Goal: Information Seeking & Learning: Check status

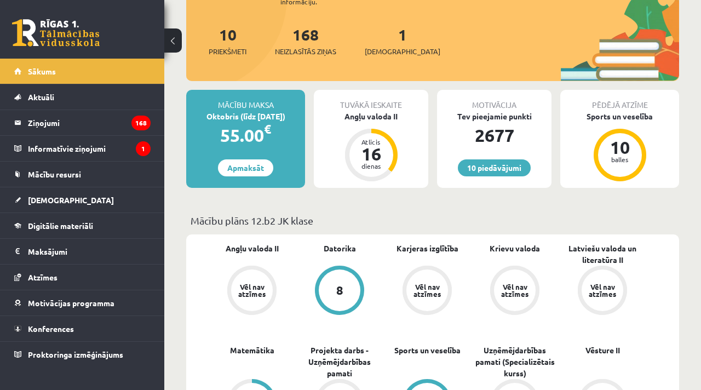
scroll to position [188, 0]
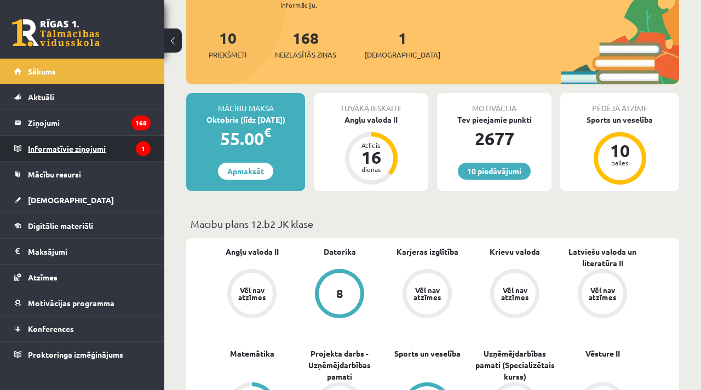
click at [65, 151] on legend "Informatīvie ziņojumi 1" at bounding box center [89, 148] width 123 height 25
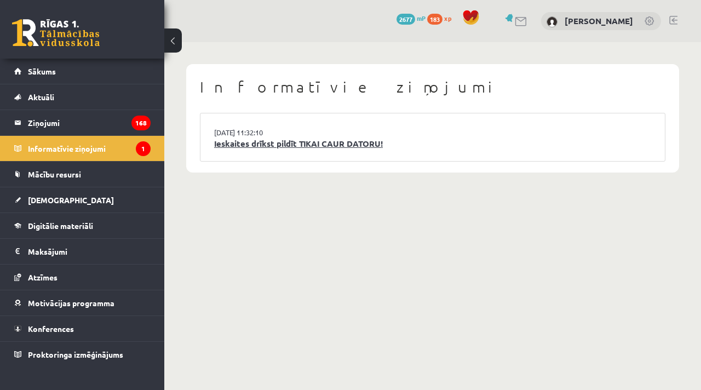
click at [269, 141] on link "Ieskaites drīkst pildīt TIKAI CAUR DATORU!" at bounding box center [432, 143] width 437 height 13
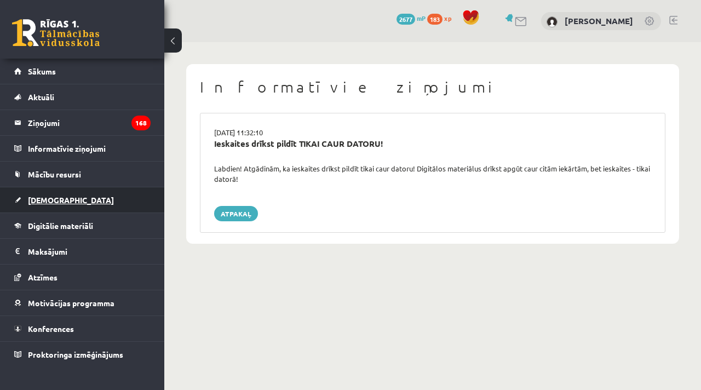
click at [41, 199] on span "[DEMOGRAPHIC_DATA]" at bounding box center [71, 200] width 86 height 10
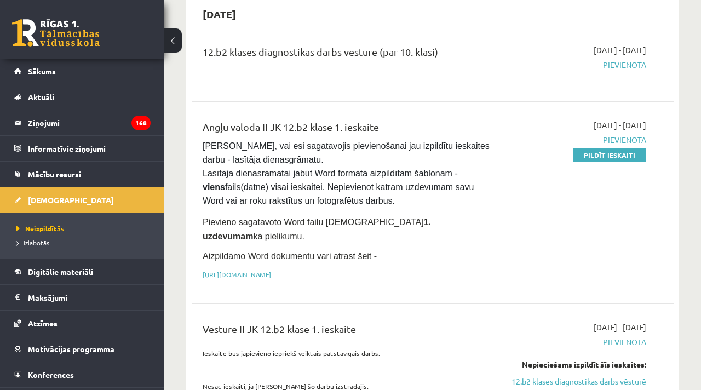
scroll to position [56, 0]
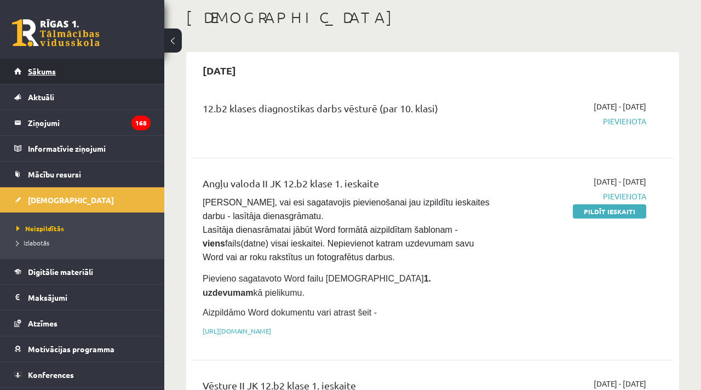
click at [49, 77] on link "Sākums" at bounding box center [82, 71] width 136 height 25
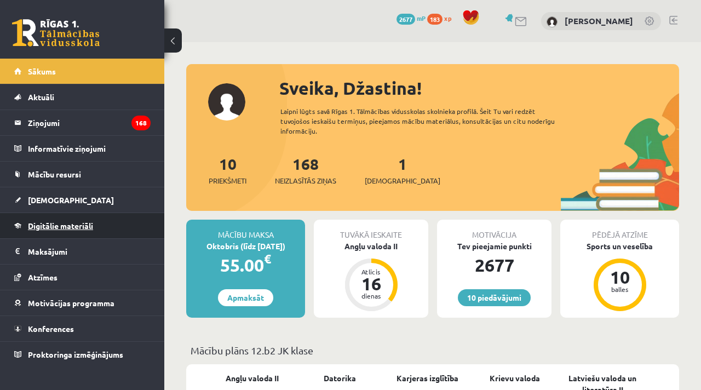
click at [66, 230] on link "Digitālie materiāli" at bounding box center [82, 225] width 136 height 25
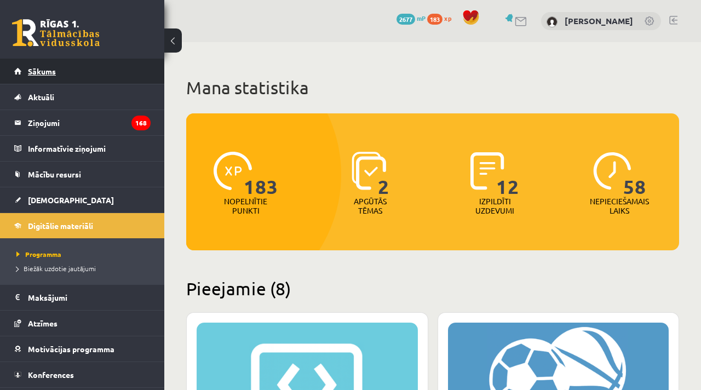
click at [42, 69] on span "Sākums" at bounding box center [42, 71] width 28 height 10
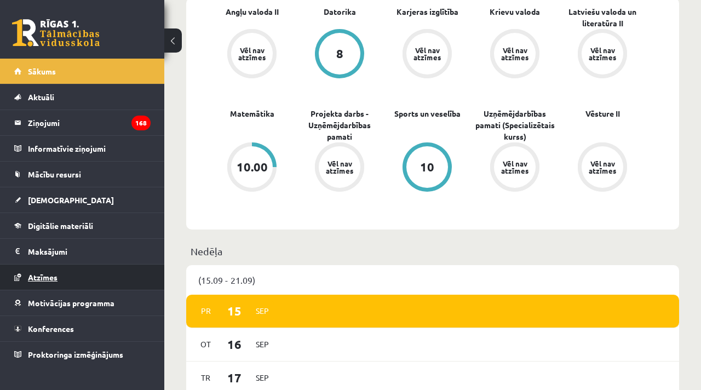
scroll to position [367, 0]
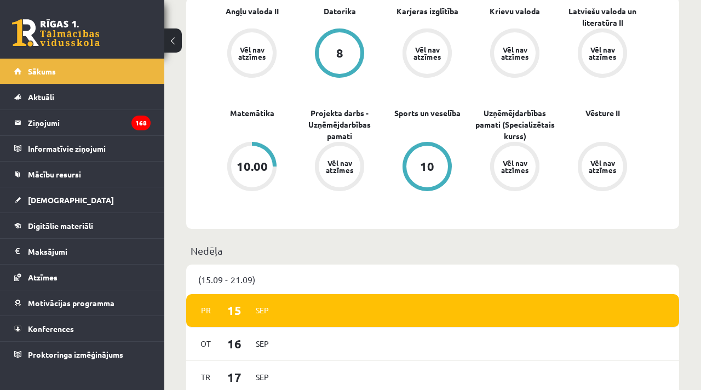
click at [265, 160] on div "10.00" at bounding box center [251, 166] width 31 height 12
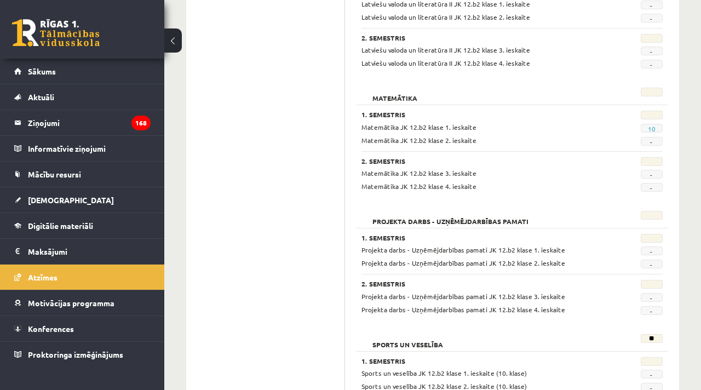
scroll to position [584, 0]
click at [649, 130] on link "10" at bounding box center [652, 129] width 8 height 9
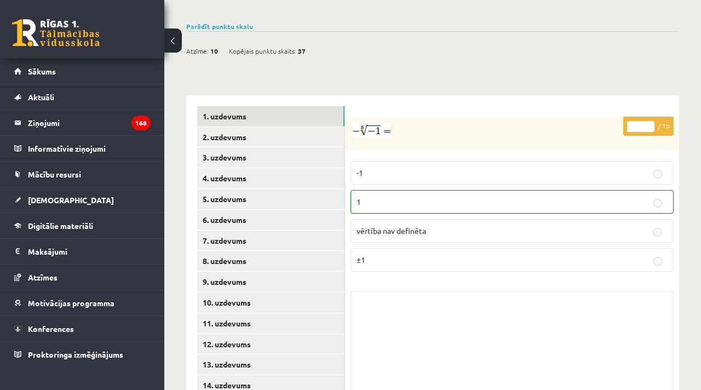
scroll to position [453, 0]
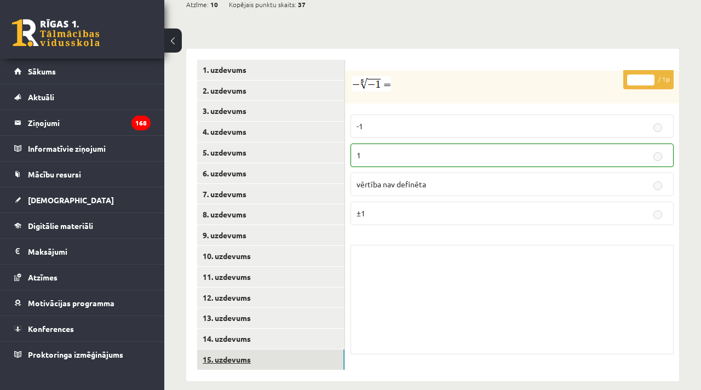
click at [222, 349] on link "15. uzdevums" at bounding box center [270, 359] width 147 height 20
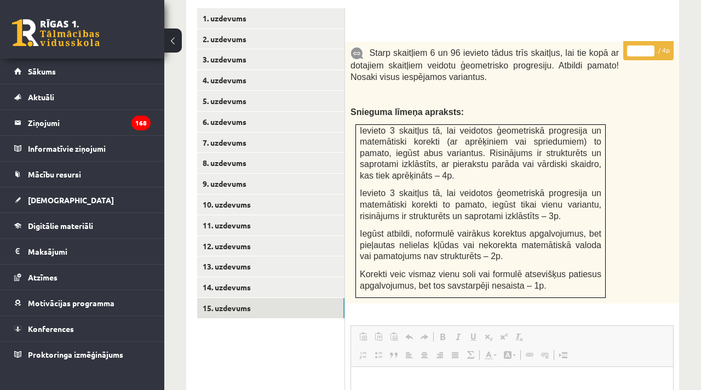
scroll to position [489, 0]
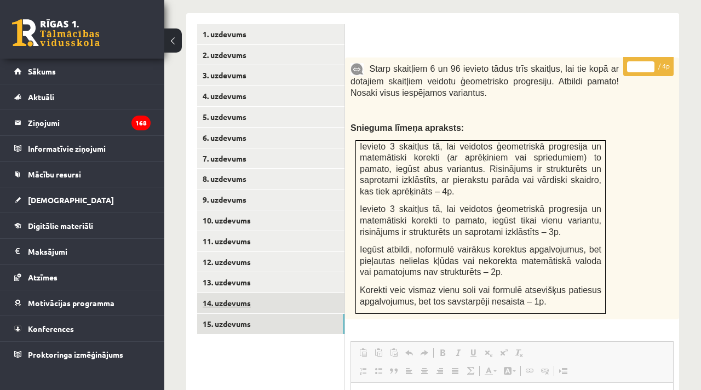
click at [211, 293] on link "14. uzdevums" at bounding box center [270, 303] width 147 height 20
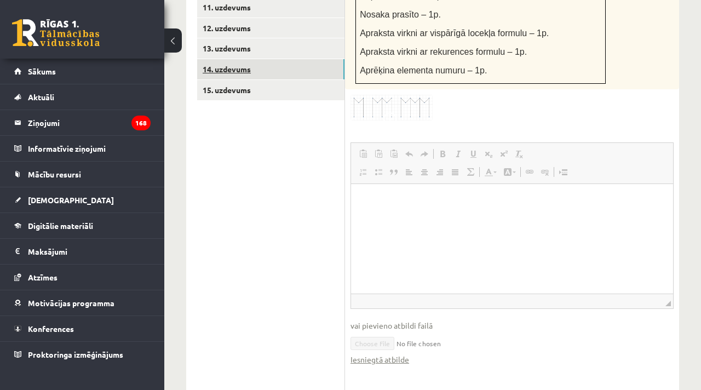
scroll to position [842, 0]
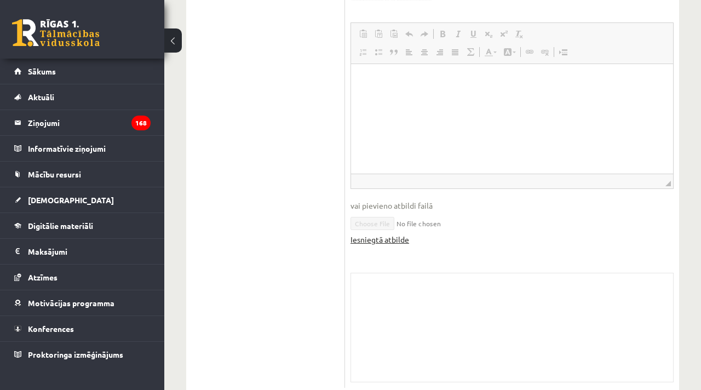
click at [384, 234] on link "Iesniegtā atbilde" at bounding box center [379, 239] width 59 height 11
click at [48, 73] on span "Sākums" at bounding box center [42, 71] width 28 height 10
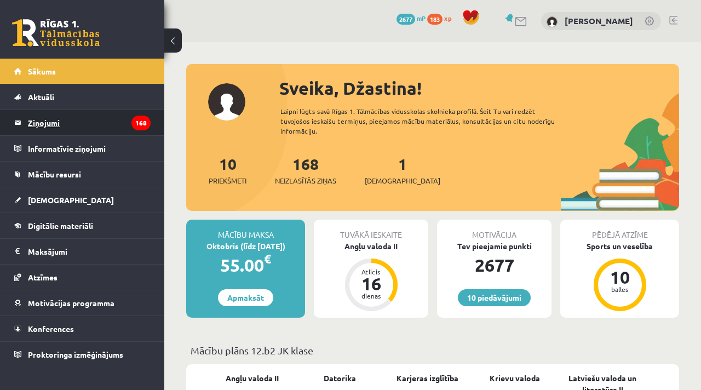
click at [59, 128] on legend "Ziņojumi 168" at bounding box center [89, 122] width 123 height 25
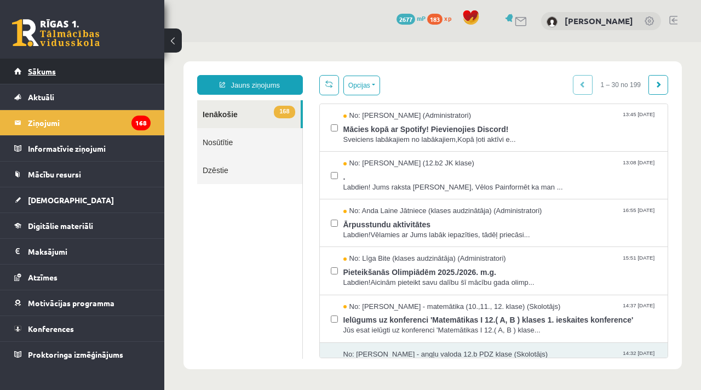
click at [38, 76] on link "Sākums" at bounding box center [82, 71] width 136 height 25
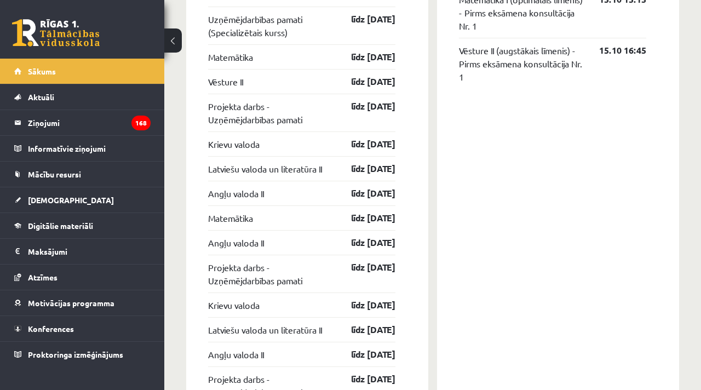
scroll to position [1451, 0]
